Goal: Task Accomplishment & Management: Use online tool/utility

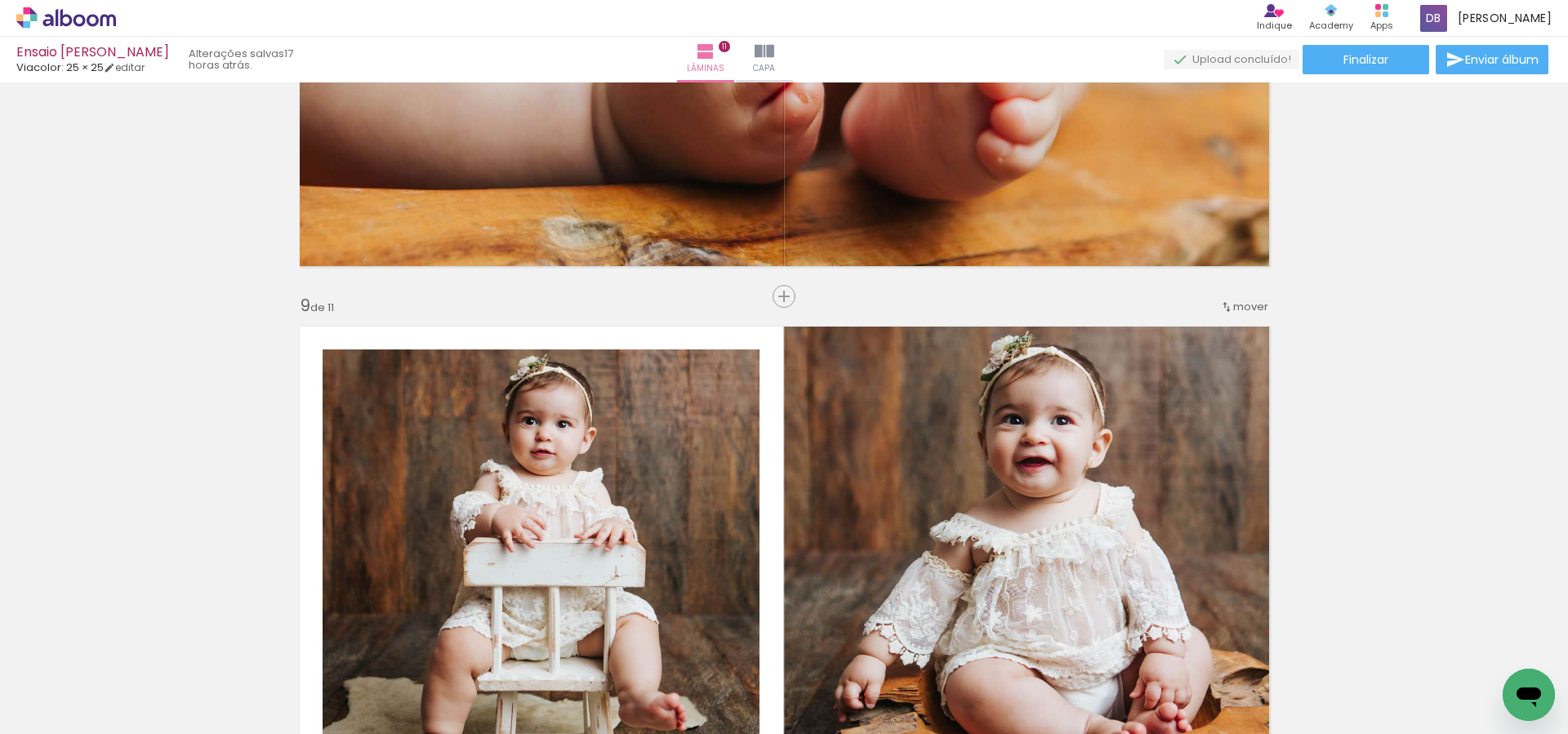
scroll to position [4208, 0]
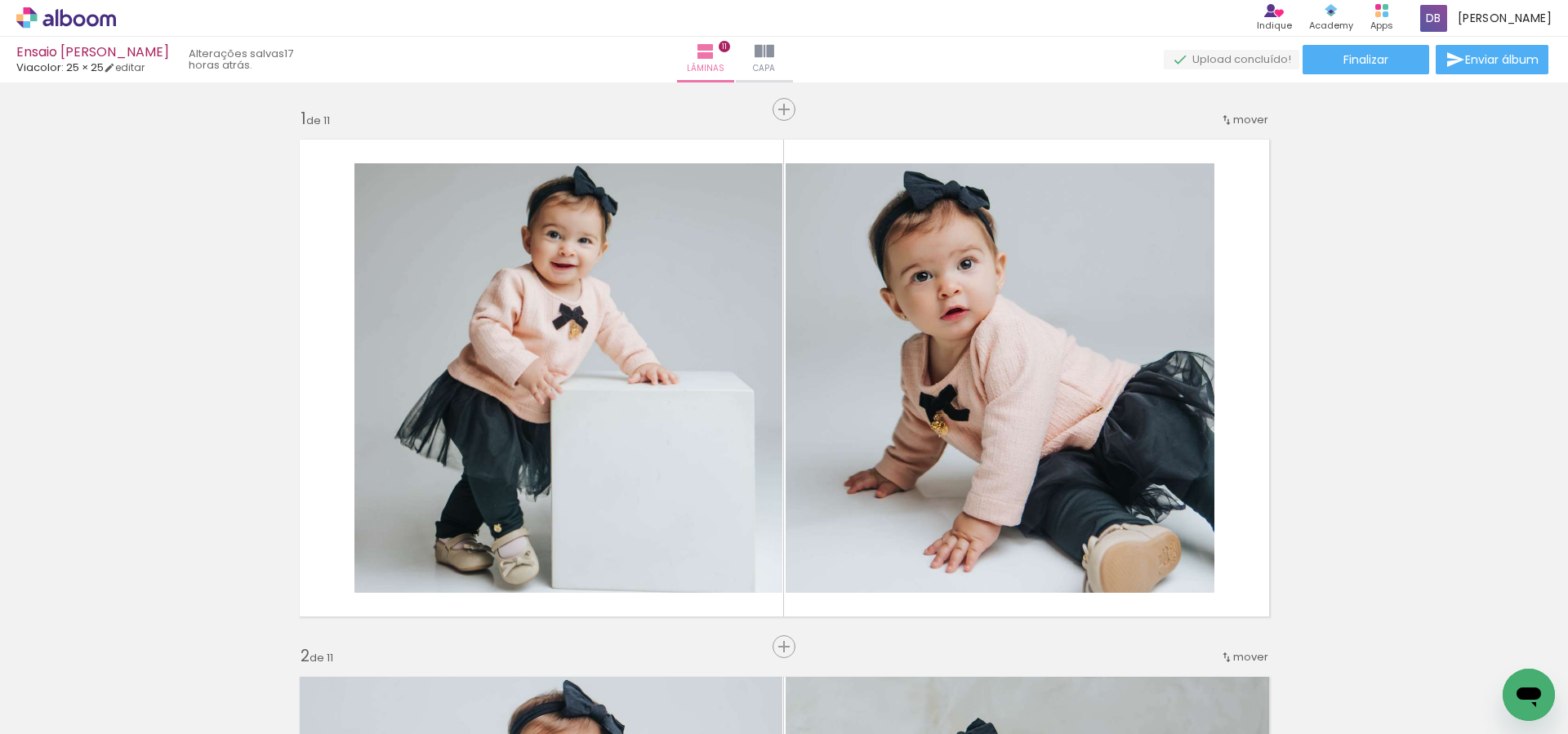
scroll to position [0, 0]
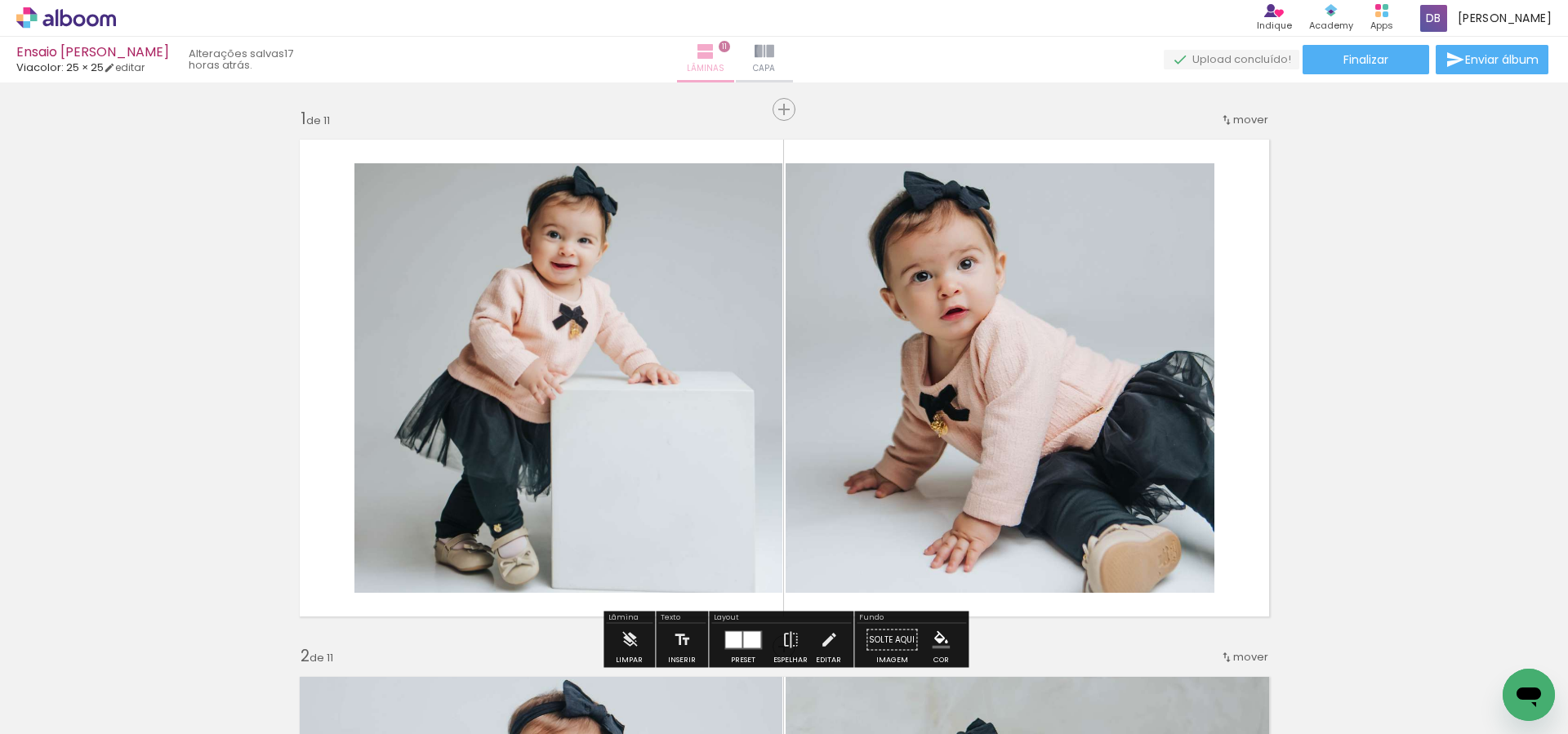
drag, startPoint x: 820, startPoint y: 51, endPoint x: 769, endPoint y: 53, distance: 51.0
click at [774, 51] on iron-icon at bounding box center [764, 51] width 20 height 20
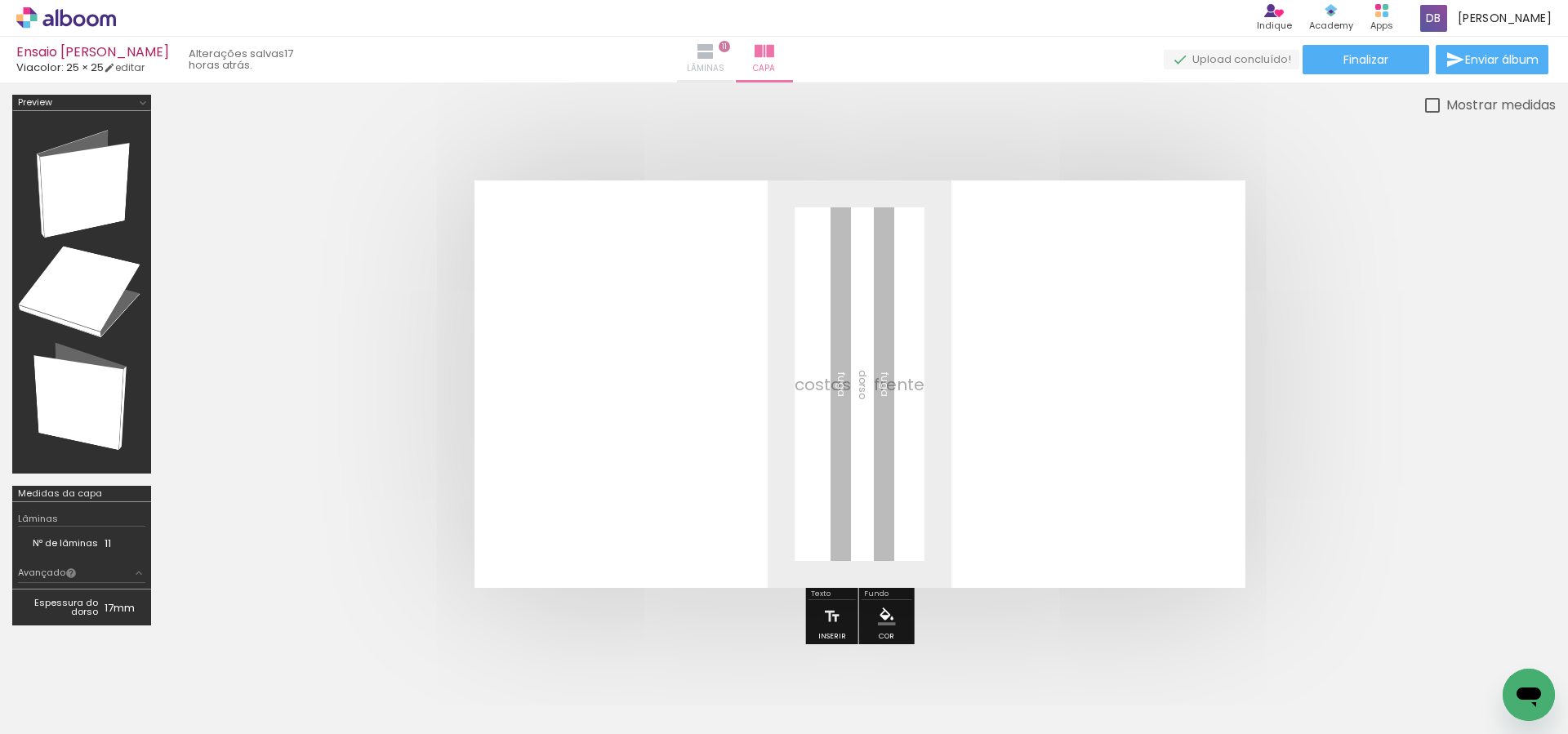
click at [715, 53] on iron-icon at bounding box center [705, 51] width 20 height 20
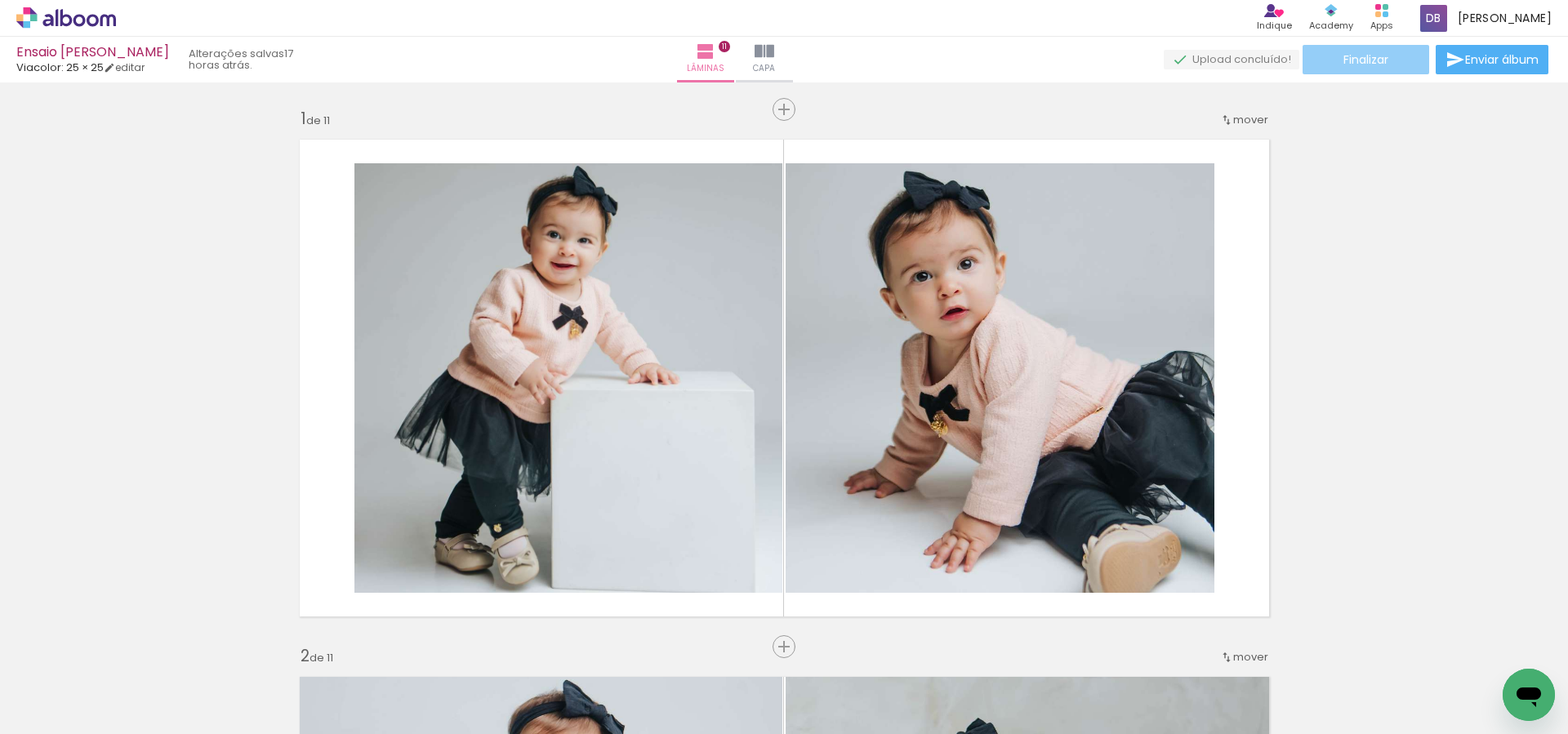
click at [1385, 64] on paper-button "Finalizar" at bounding box center [1366, 59] width 127 height 29
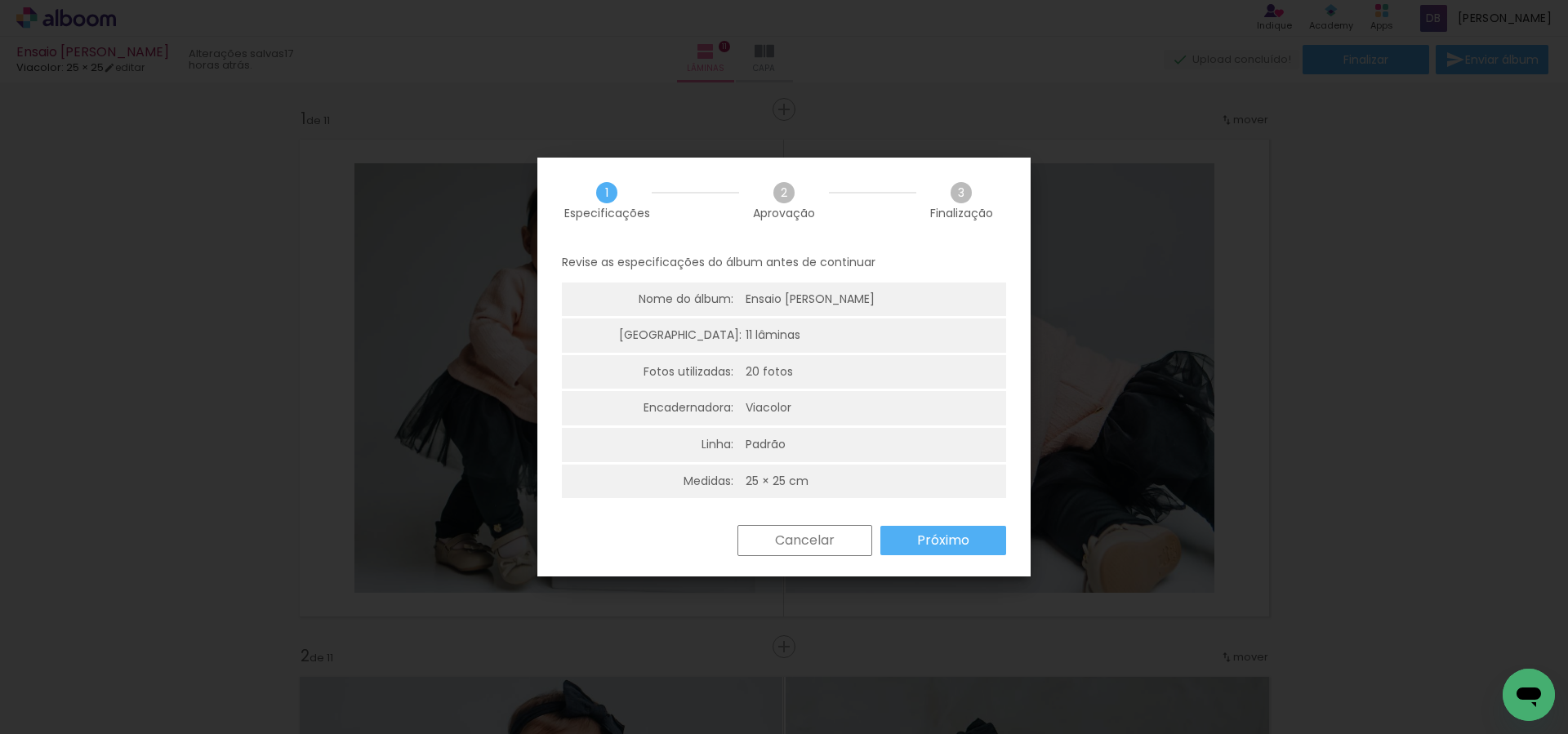
click at [1492, 480] on iron-overlay-backdrop at bounding box center [784, 367] width 1568 height 734
